Goal: Transaction & Acquisition: Purchase product/service

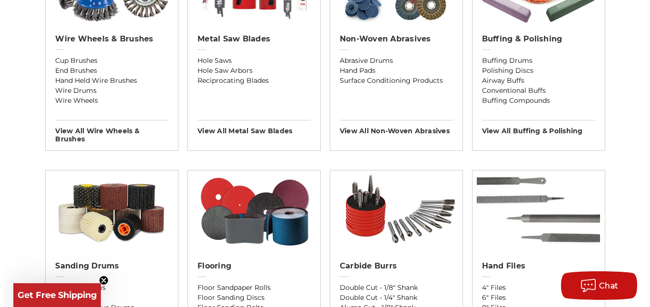
scroll to position [666, 0]
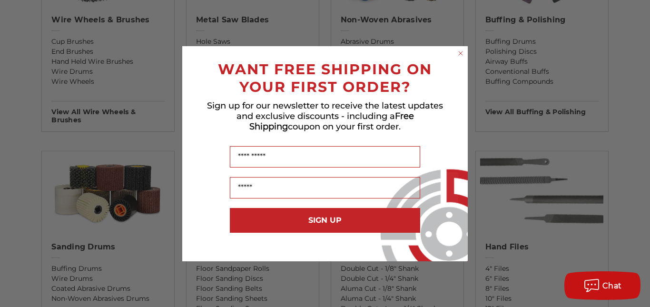
click at [460, 52] on circle "Close dialog" at bounding box center [460, 52] width 9 height 9
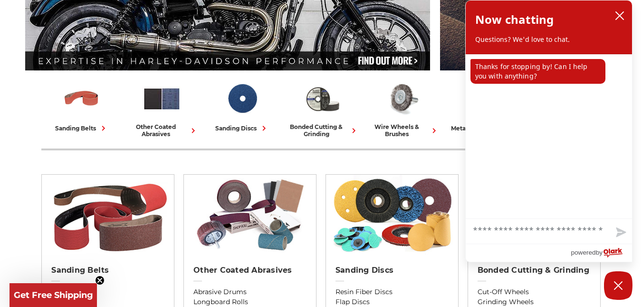
scroll to position [143, 0]
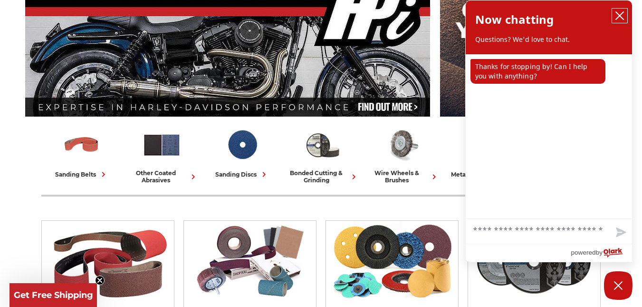
drag, startPoint x: 620, startPoint y: 13, endPoint x: 566, endPoint y: 51, distance: 65.6
click at [620, 14] on icon "close chatbox" at bounding box center [620, 16] width 10 height 10
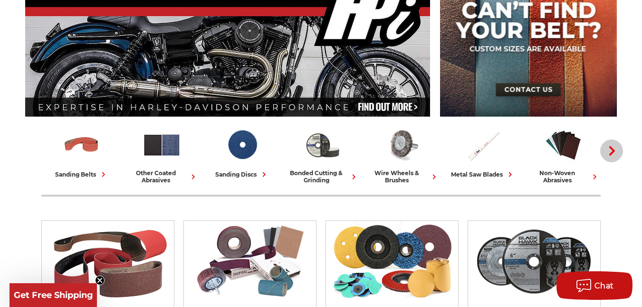
drag, startPoint x: 609, startPoint y: 152, endPoint x: 613, endPoint y: 152, distance: 4.8
click at [611, 152] on icon "button" at bounding box center [613, 151] width 10 height 10
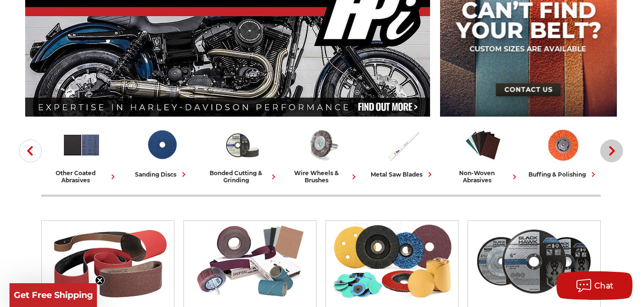
click at [612, 150] on use "button" at bounding box center [613, 151] width 6 height 10
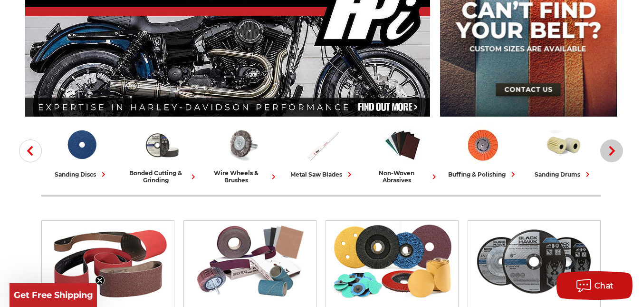
click at [613, 151] on use "button" at bounding box center [613, 151] width 6 height 10
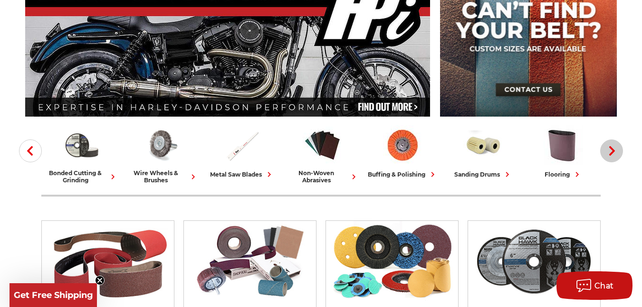
click at [613, 151] on use "button" at bounding box center [613, 151] width 6 height 10
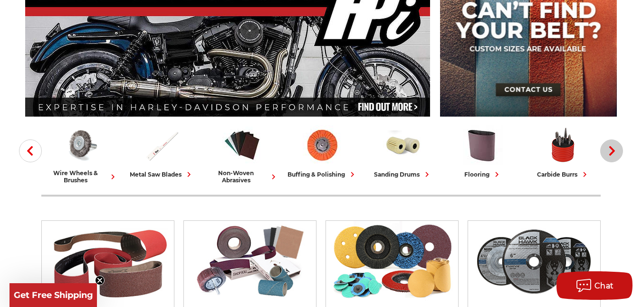
click at [613, 151] on use "button" at bounding box center [613, 151] width 6 height 10
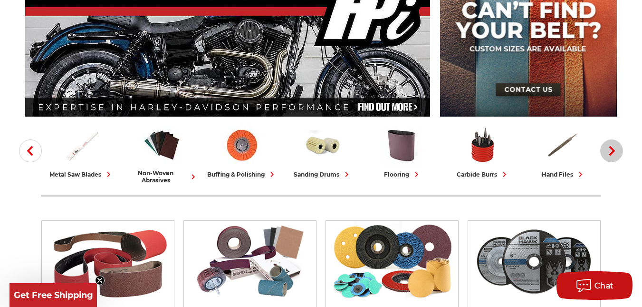
click at [613, 151] on use "button" at bounding box center [613, 151] width 6 height 10
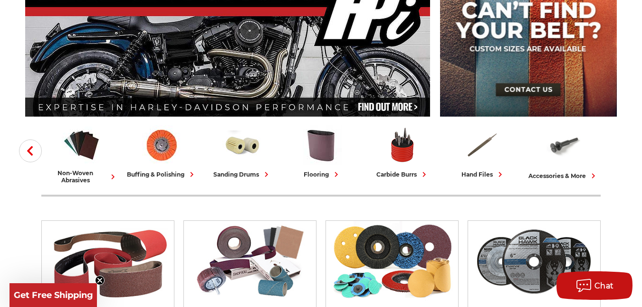
click at [27, 150] on icon "button" at bounding box center [30, 151] width 10 height 10
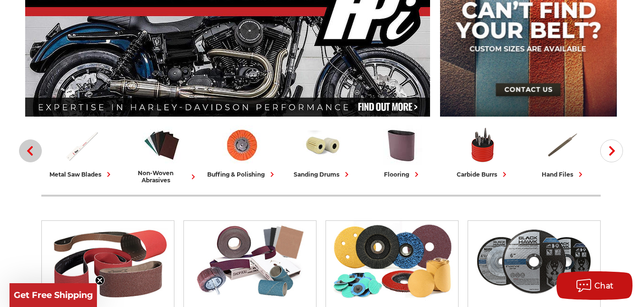
click at [29, 150] on use "button" at bounding box center [30, 151] width 6 height 10
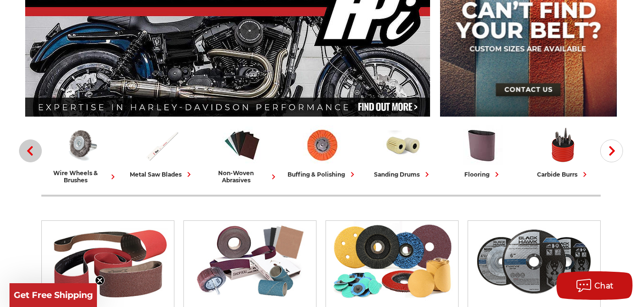
click at [29, 150] on use "button" at bounding box center [30, 151] width 6 height 10
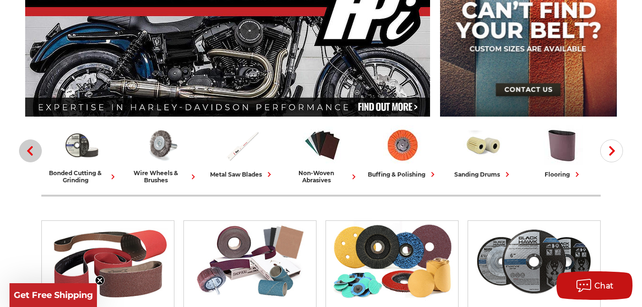
click at [29, 150] on use "button" at bounding box center [30, 151] width 6 height 10
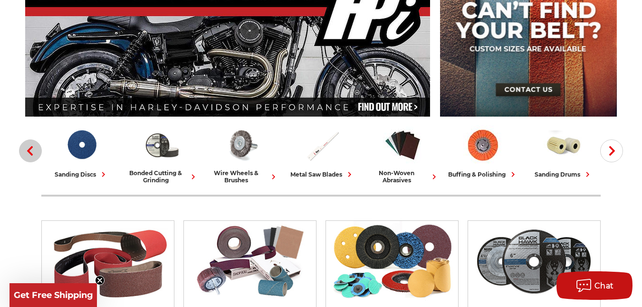
click at [29, 150] on use "button" at bounding box center [30, 151] width 6 height 10
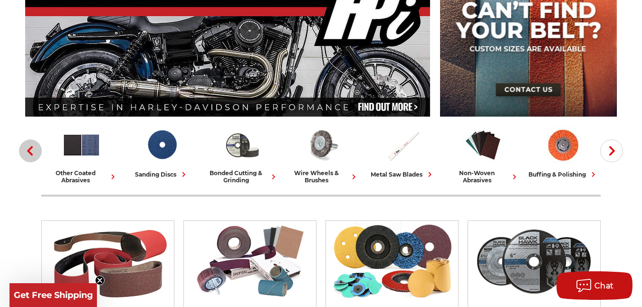
click at [29, 150] on use "button" at bounding box center [30, 151] width 6 height 10
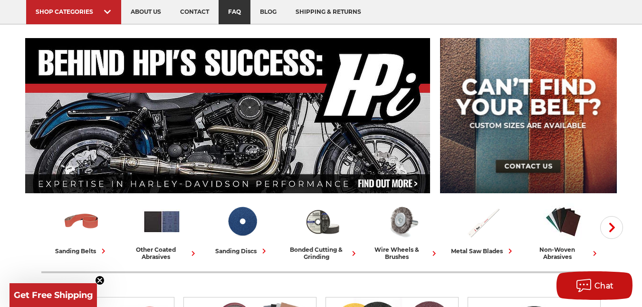
scroll to position [0, 0]
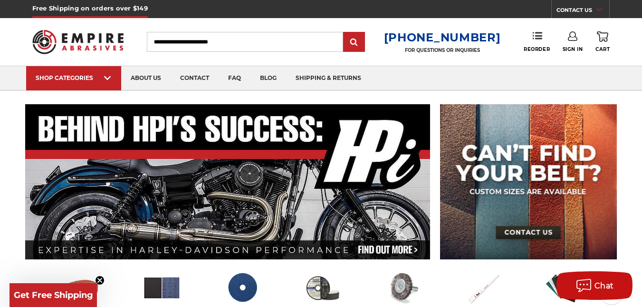
click at [223, 43] on input "Search" at bounding box center [245, 42] width 196 height 20
type input "*******"
click at [345, 33] on input "submit" at bounding box center [354, 42] width 19 height 19
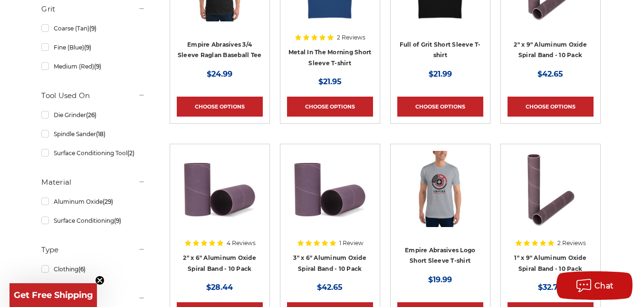
scroll to position [333, 0]
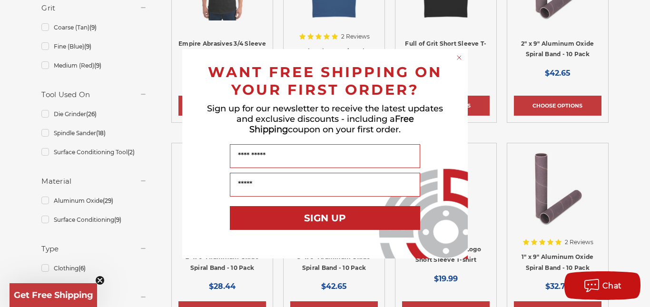
click at [456, 58] on circle "Close dialog" at bounding box center [459, 57] width 9 height 9
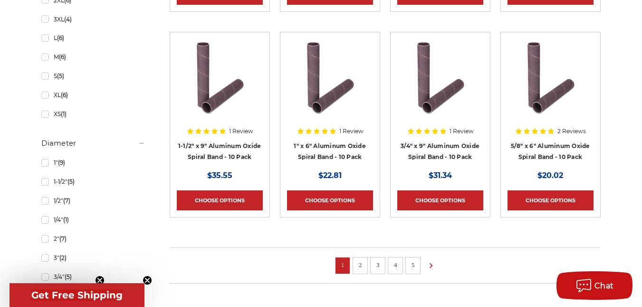
scroll to position [666, 0]
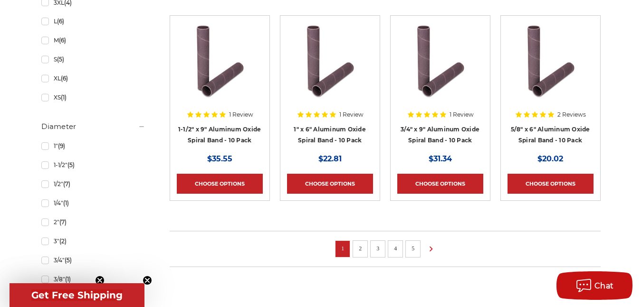
click at [360, 248] on link "2" at bounding box center [361, 248] width 10 height 10
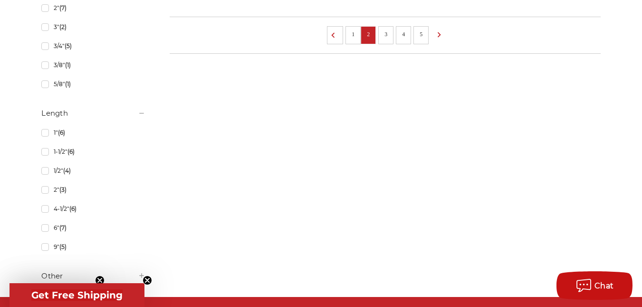
scroll to position [903, 0]
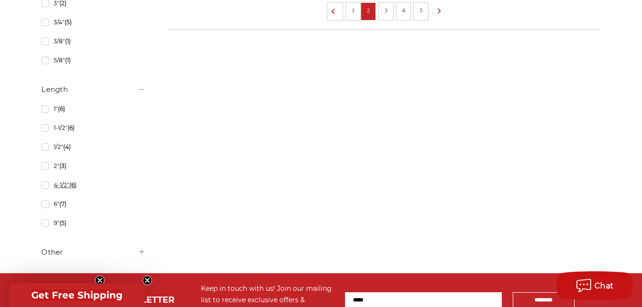
click at [45, 193] on link "4-1/2" (6)" at bounding box center [93, 184] width 104 height 17
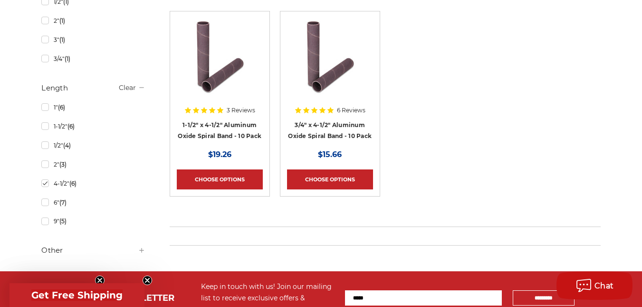
scroll to position [475, 0]
